Goal: Submit feedback/report problem: Submit feedback/report problem

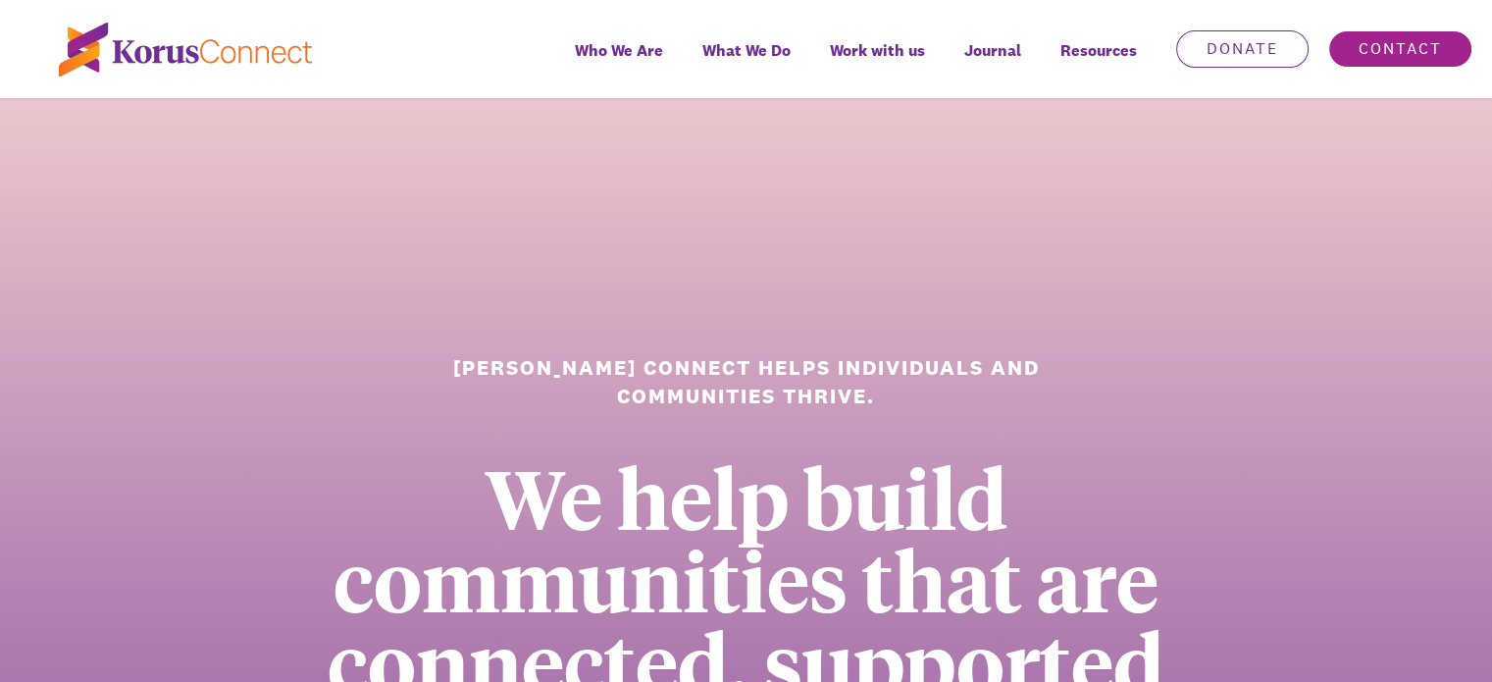
click at [1391, 46] on link "Contact" at bounding box center [1400, 48] width 144 height 37
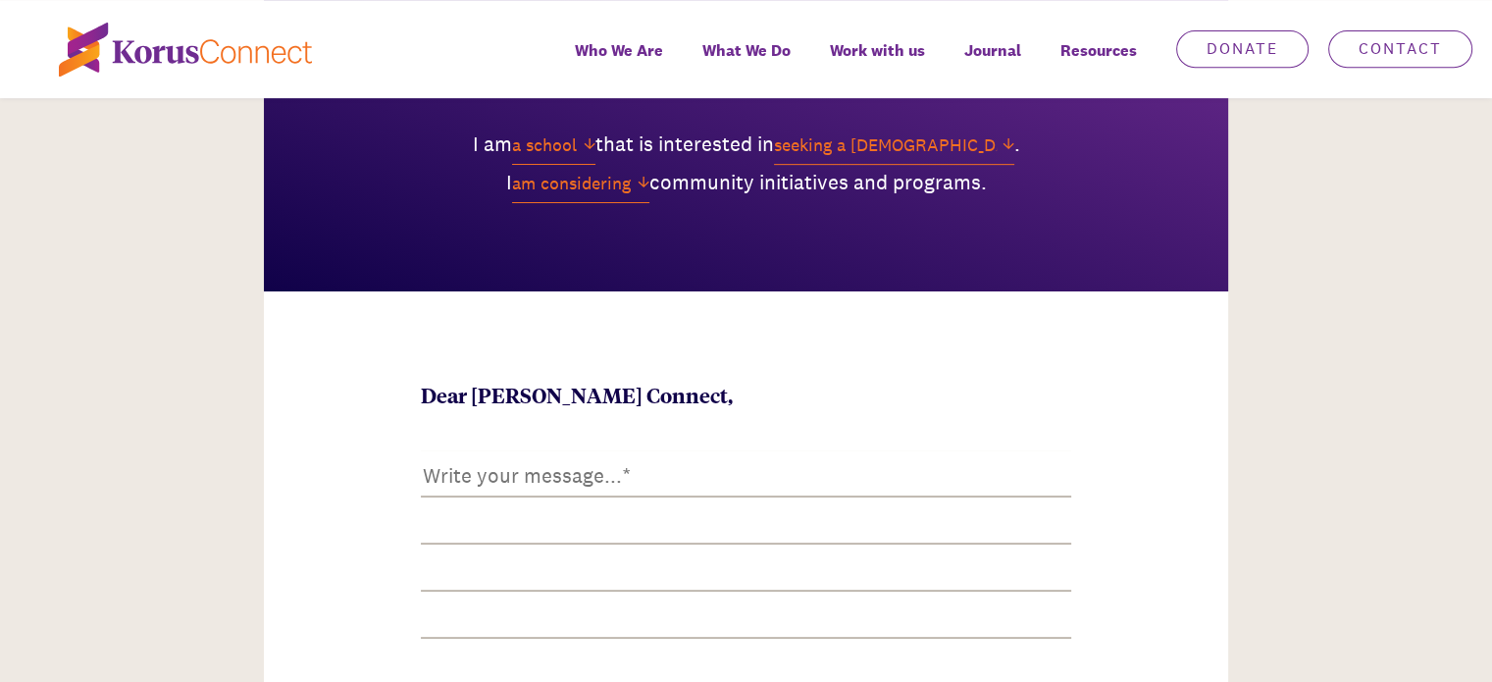
scroll to position [981, 0]
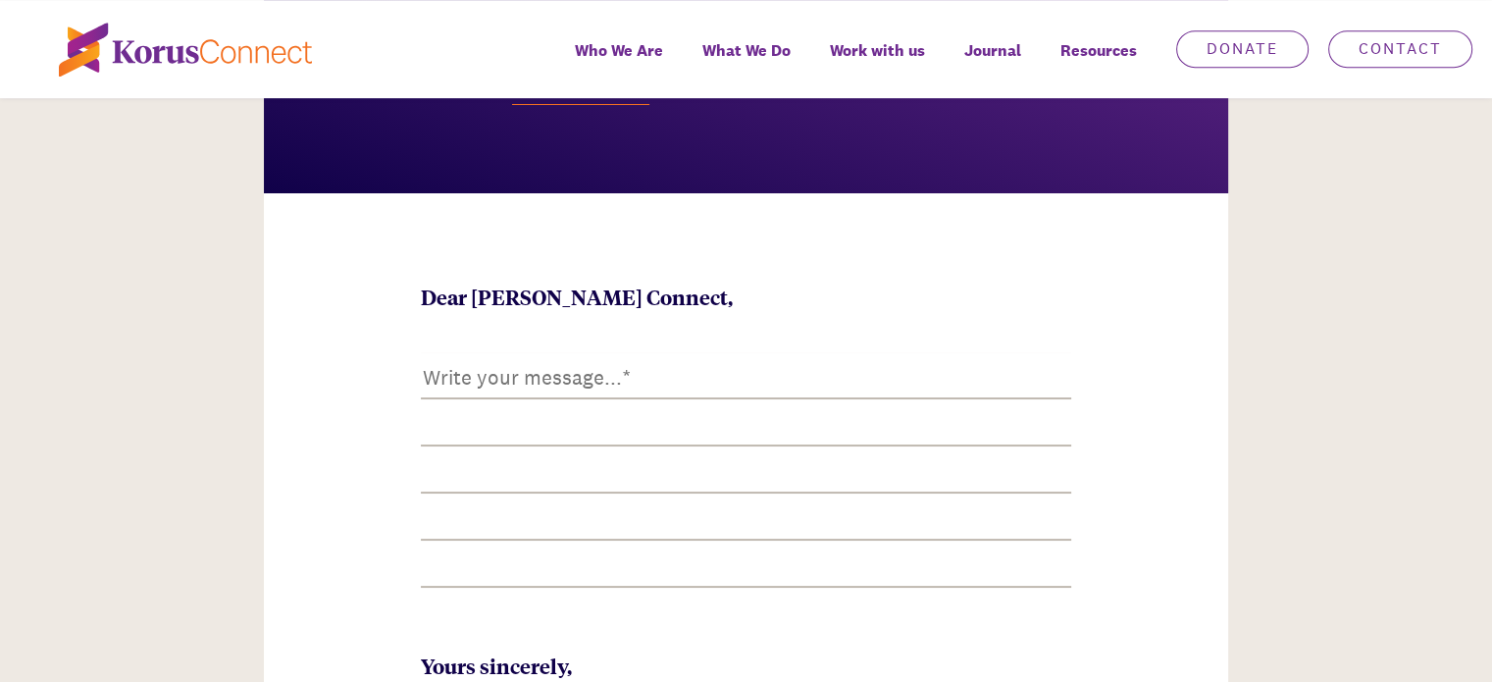
click at [659, 375] on textarea at bounding box center [746, 471] width 650 height 239
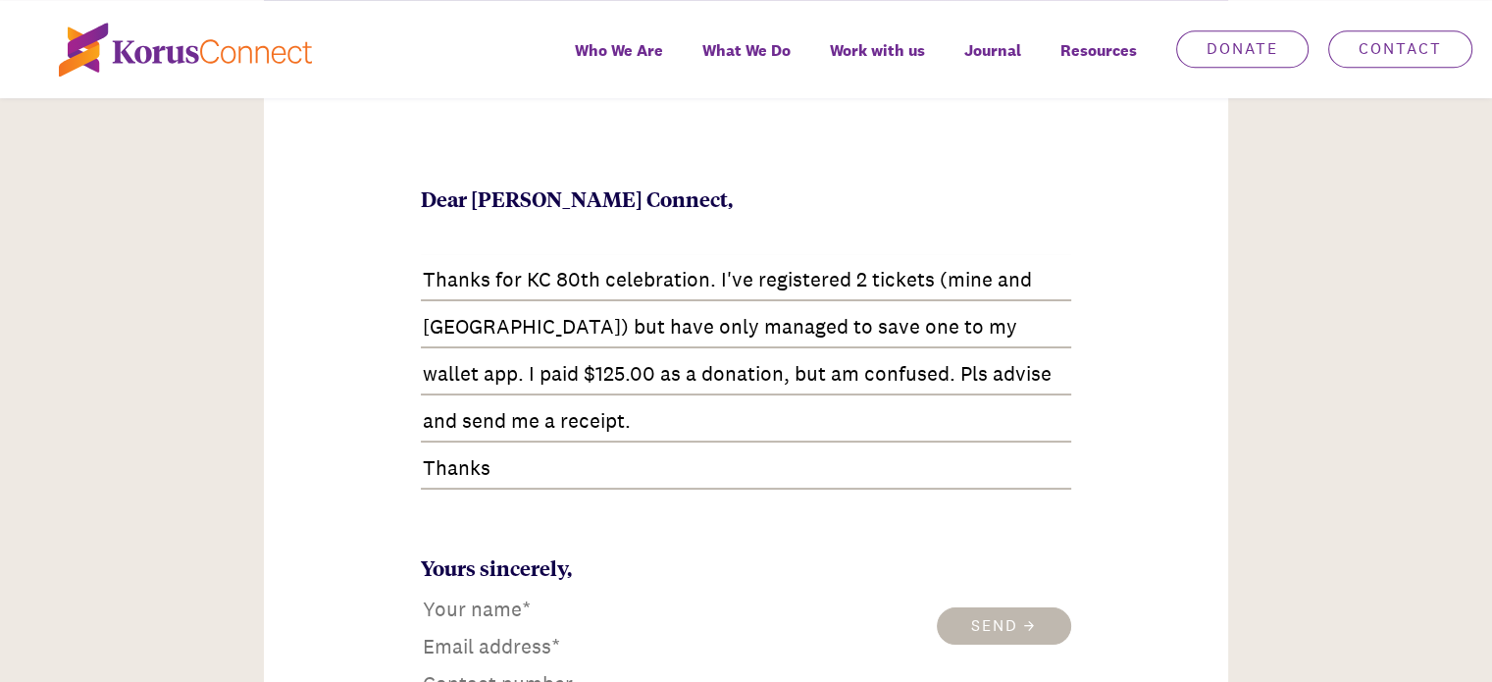
scroll to position [47, 0]
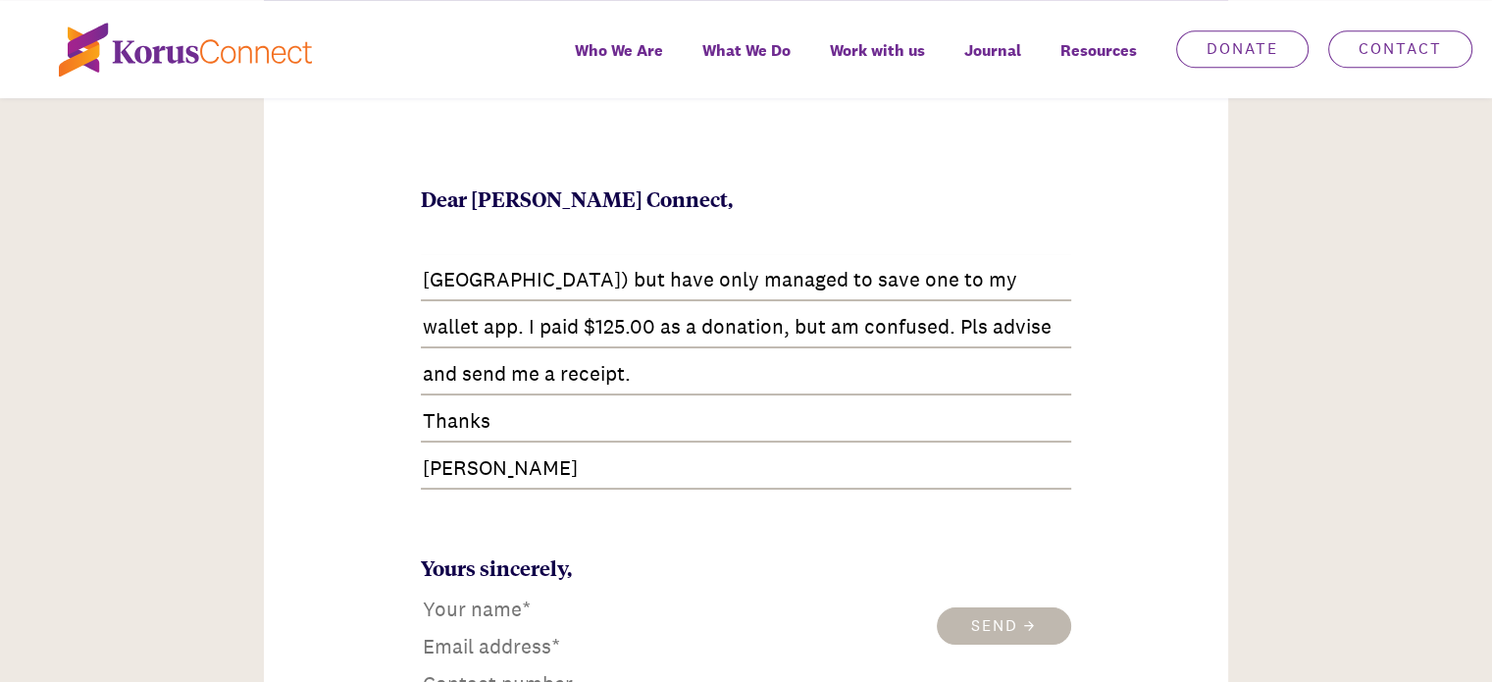
type textarea "Thanks for KC 80th celebration. I've registered 2 tickets (mine and [GEOGRAPHIC…"
click at [548, 606] on input at bounding box center [540, 608] width 239 height 31
type input "[PERSON_NAME] [PERSON_NAME]"
type input "[EMAIL_ADDRESS][DOMAIN_NAME]"
type input "0426291904"
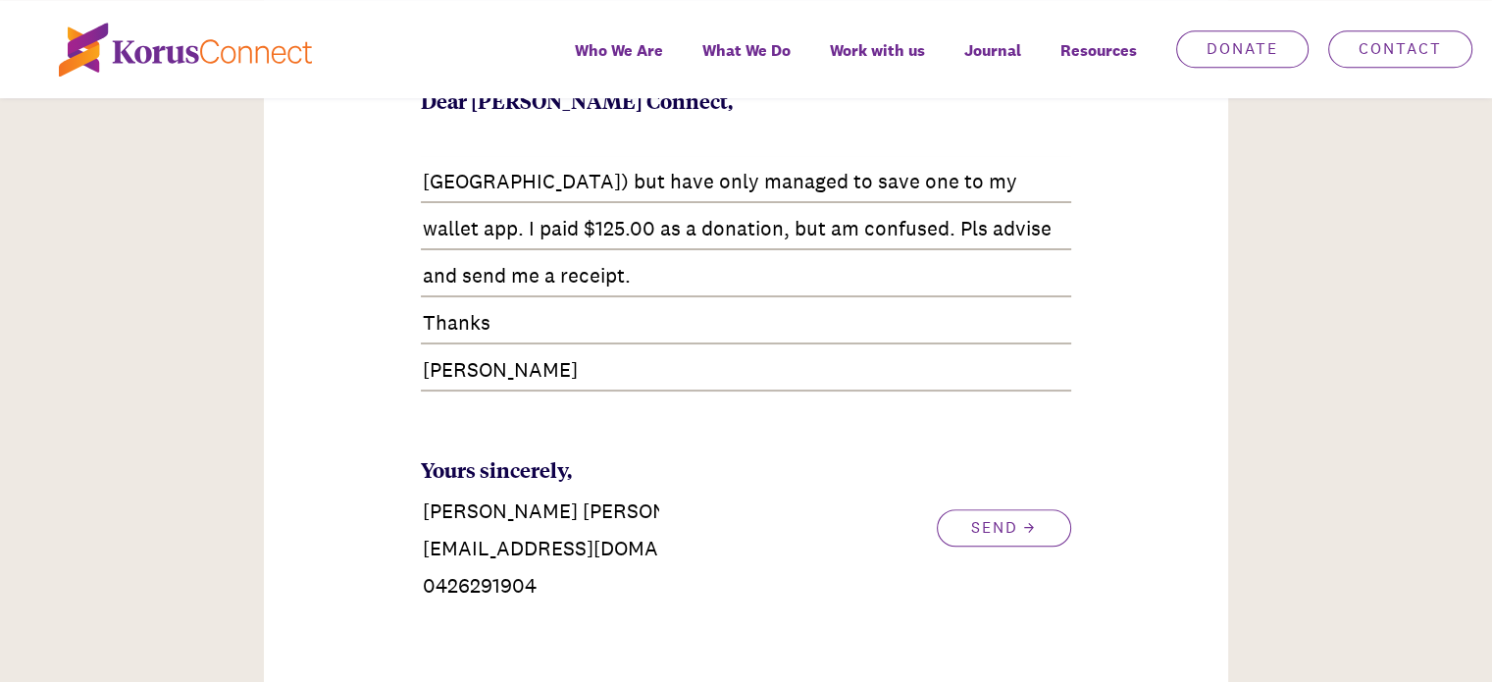
scroll to position [1275, 0]
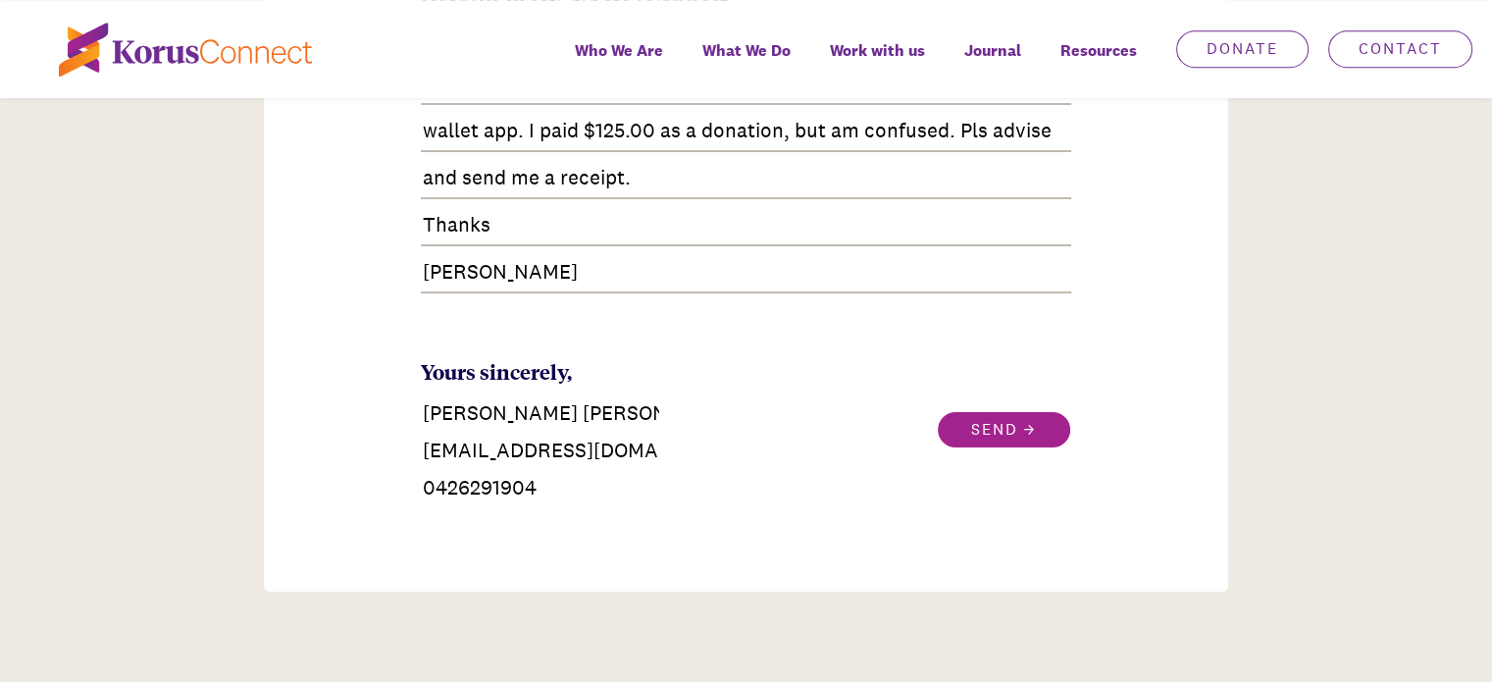
click at [995, 430] on button "Send" at bounding box center [1004, 429] width 134 height 37
